Goal: Transaction & Acquisition: Purchase product/service

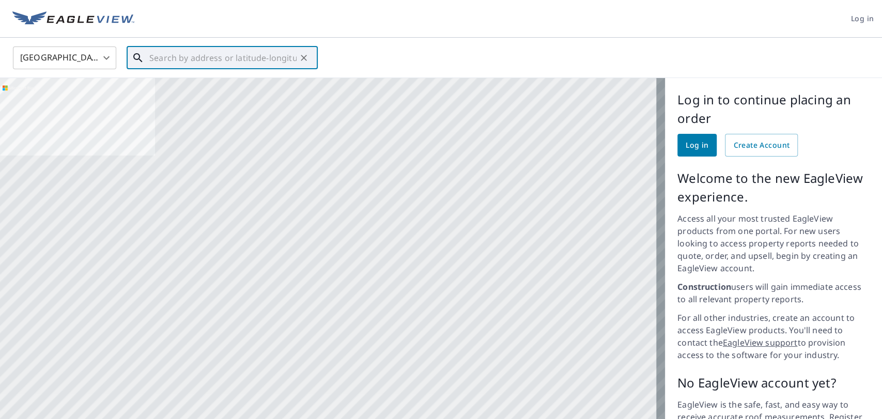
click at [229, 66] on input "text" at bounding box center [222, 57] width 147 height 29
paste input "[STREET_ADDRESS][PERSON_NAME][PERSON_NAME]"
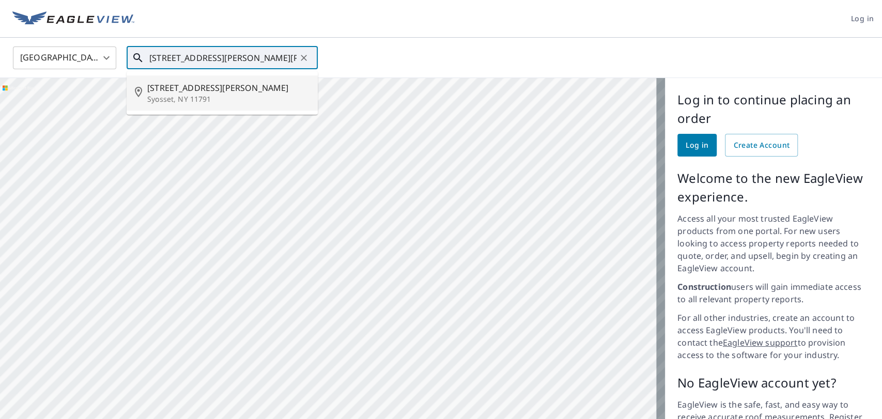
click at [232, 90] on span "[STREET_ADDRESS][PERSON_NAME]" at bounding box center [228, 88] width 162 height 12
type input "[STREET_ADDRESS][PERSON_NAME][PERSON_NAME]"
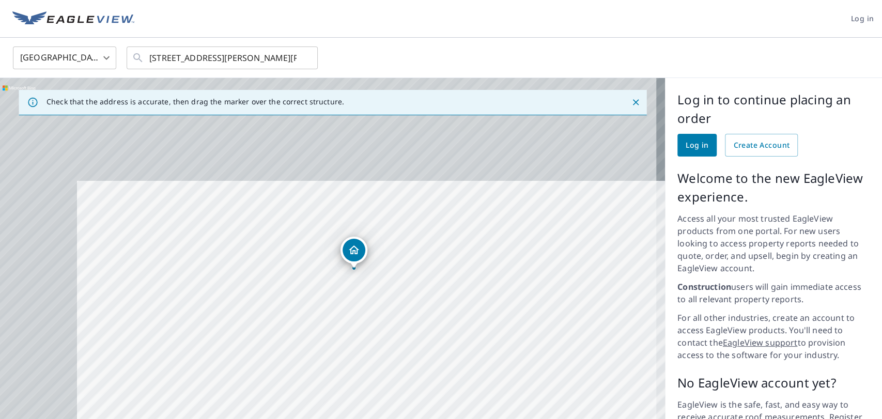
drag, startPoint x: 288, startPoint y: 166, endPoint x: 420, endPoint y: 343, distance: 220.8
click at [420, 343] on div "[STREET_ADDRESS][PERSON_NAME][PERSON_NAME]" at bounding box center [332, 278] width 665 height 400
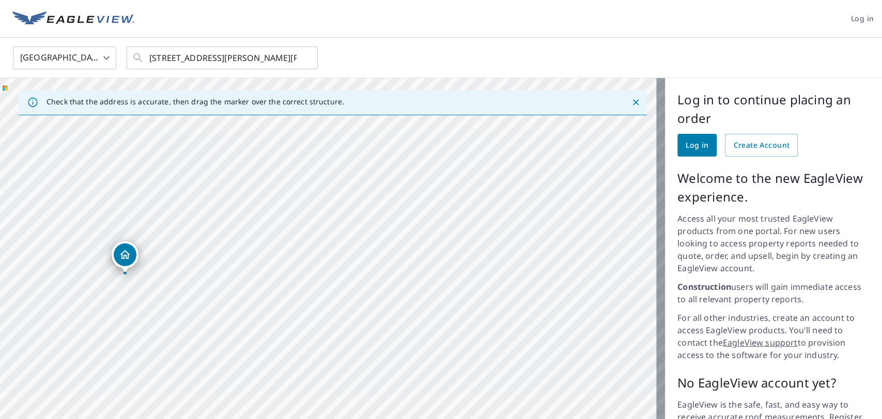
drag, startPoint x: 333, startPoint y: 254, endPoint x: 151, endPoint y: 258, distance: 182.5
click at [121, 254] on div "[STREET_ADDRESS][PERSON_NAME][PERSON_NAME]" at bounding box center [332, 278] width 665 height 400
drag, startPoint x: 469, startPoint y: 253, endPoint x: 360, endPoint y: 257, distance: 109.1
click at [360, 257] on div "[STREET_ADDRESS][PERSON_NAME][PERSON_NAME]" at bounding box center [332, 278] width 665 height 400
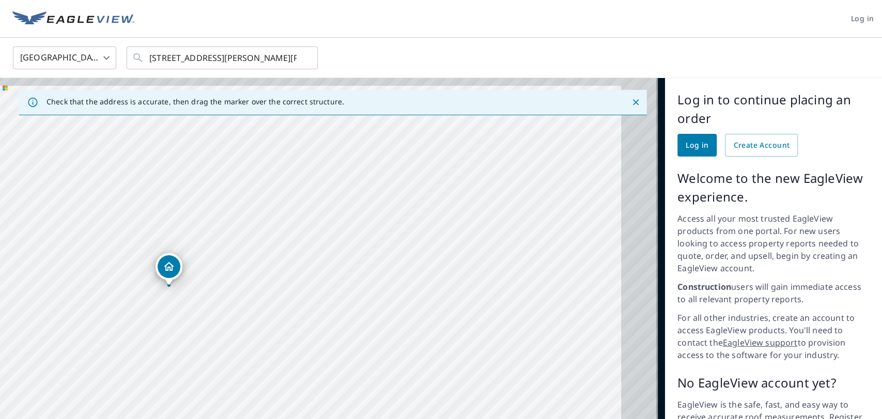
drag, startPoint x: 425, startPoint y: 232, endPoint x: 375, endPoint y: 238, distance: 50.4
click at [375, 241] on div "[STREET_ADDRESS][PERSON_NAME][PERSON_NAME]" at bounding box center [332, 278] width 665 height 400
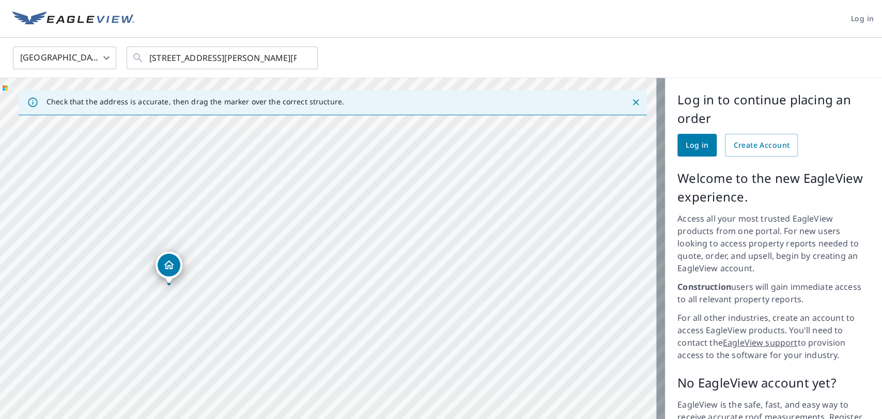
click at [630, 97] on icon "Close" at bounding box center [635, 102] width 10 height 10
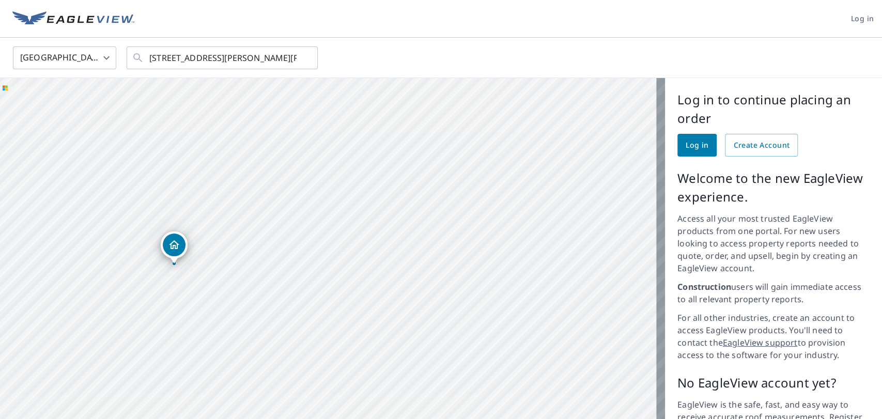
drag, startPoint x: 546, startPoint y: 224, endPoint x: 393, endPoint y: 217, distance: 153.6
click at [393, 217] on div "[STREET_ADDRESS][PERSON_NAME][PERSON_NAME]" at bounding box center [332, 278] width 665 height 400
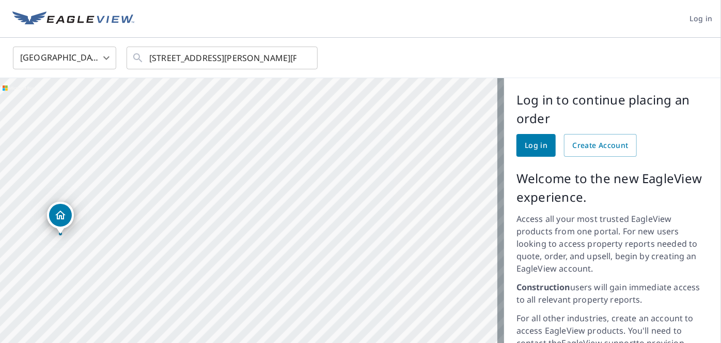
drag, startPoint x: 872, startPoint y: 7, endPoint x: 208, endPoint y: 189, distance: 688.6
click at [208, 189] on div "[STREET_ADDRESS][PERSON_NAME][PERSON_NAME]" at bounding box center [252, 278] width 504 height 400
drag, startPoint x: 346, startPoint y: 141, endPoint x: 366, endPoint y: 135, distance: 21.3
click at [366, 135] on div "[STREET_ADDRESS][PERSON_NAME][PERSON_NAME]" at bounding box center [252, 278] width 504 height 400
